Goal: Information Seeking & Learning: Find specific fact

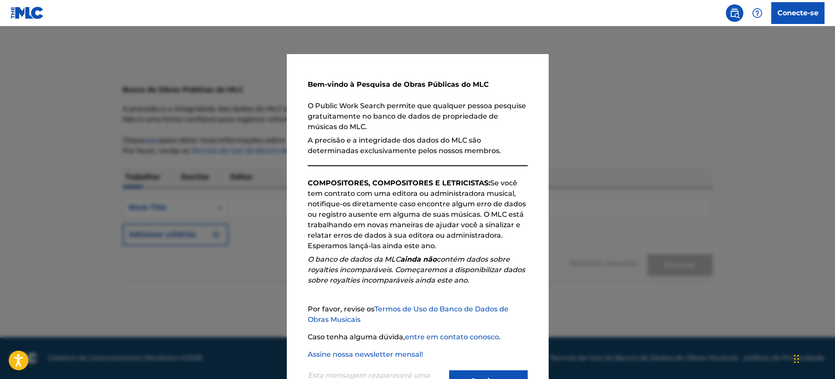
click at [497, 376] on font "Continuar" at bounding box center [488, 381] width 37 height 10
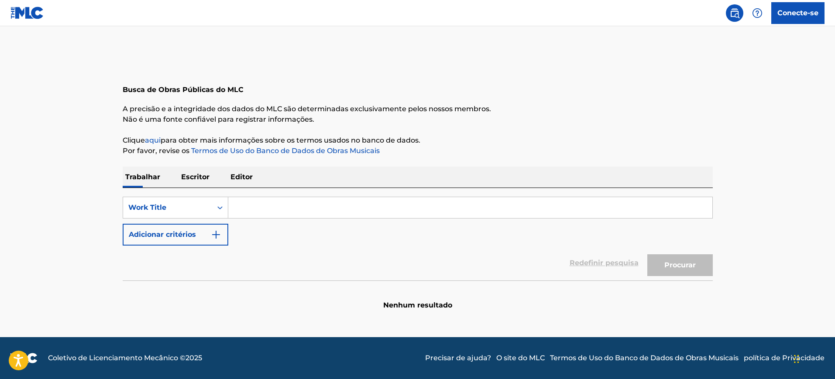
click at [281, 206] on input "Formulário de Pesquisa" at bounding box center [470, 207] width 484 height 21
drag, startPoint x: 281, startPoint y: 206, endPoint x: 230, endPoint y: 234, distance: 58.2
click at [230, 234] on div "SearchWithCriteriaff5d5274-be4f-42ab-966c-85d47aa9f09d Work Title Adicionar cri…" at bounding box center [418, 221] width 590 height 49
type input "Luz Do Luar"
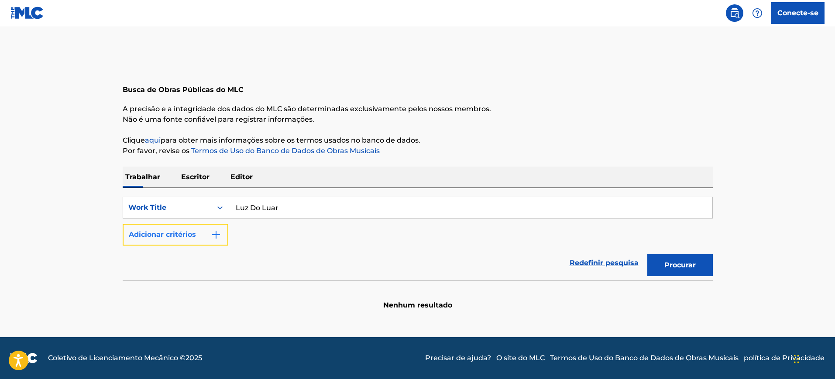
click at [190, 239] on font "Adicionar critérios" at bounding box center [162, 235] width 67 height 10
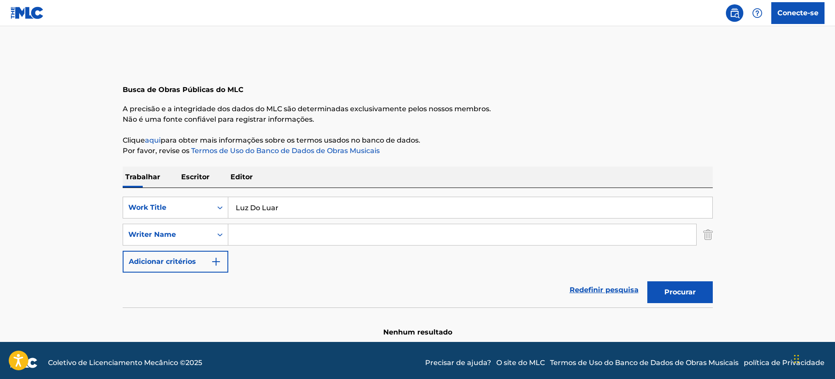
click at [322, 236] on input "Formulário de Pesquisa" at bounding box center [462, 234] width 468 height 21
type input "[PERSON_NAME]"
click at [677, 290] on font "Procurar" at bounding box center [679, 292] width 31 height 8
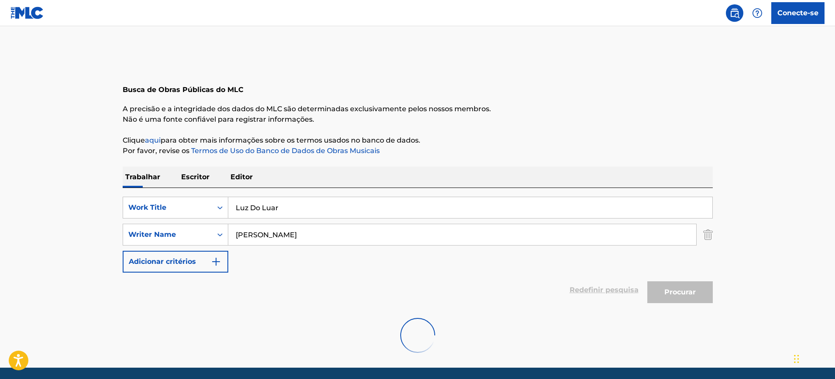
scroll to position [31, 0]
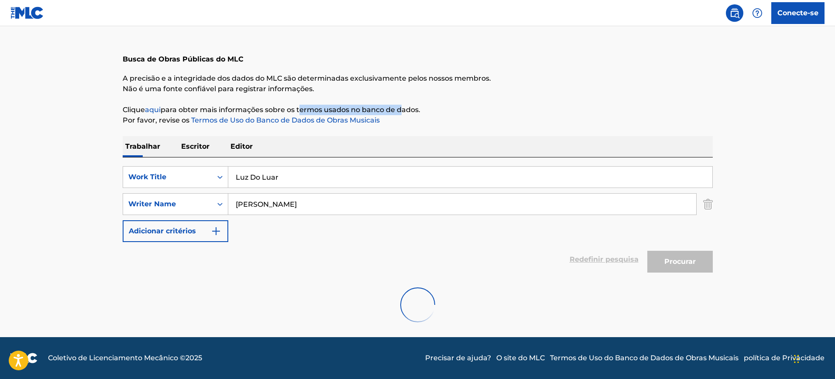
drag, startPoint x: 300, startPoint y: 110, endPoint x: 401, endPoint y: 110, distance: 100.4
click at [401, 110] on font "para obter mais informações sobre os termos usados ​​no banco de dados." at bounding box center [291, 110] width 260 height 8
click at [400, 109] on font "para obter mais informações sobre os termos usados ​​no banco de dados." at bounding box center [291, 110] width 260 height 8
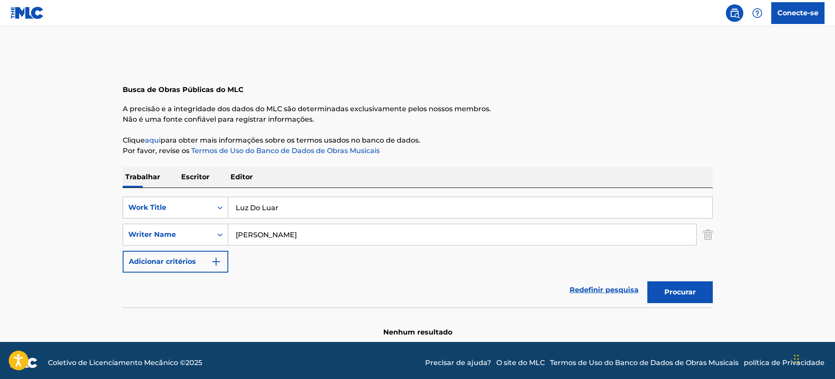
scroll to position [5, 0]
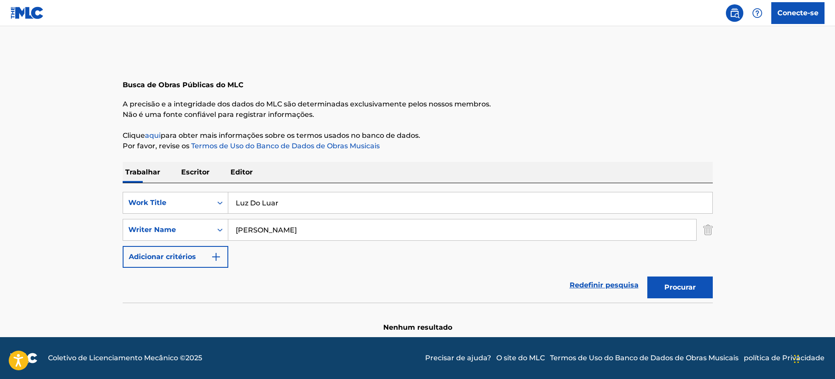
click at [318, 232] on input "[PERSON_NAME]" at bounding box center [462, 230] width 468 height 21
drag, startPoint x: 318, startPoint y: 232, endPoint x: 198, endPoint y: 229, distance: 119.6
click at [198, 229] on div "SearchWithCriteria84f1de7a-204d-4ed6-b54f-0759cd2d372c Writer Name [PERSON_NAME]" at bounding box center [418, 230] width 590 height 22
click at [647, 277] on button "Procurar" at bounding box center [679, 288] width 65 height 22
